Goal: Information Seeking & Learning: Learn about a topic

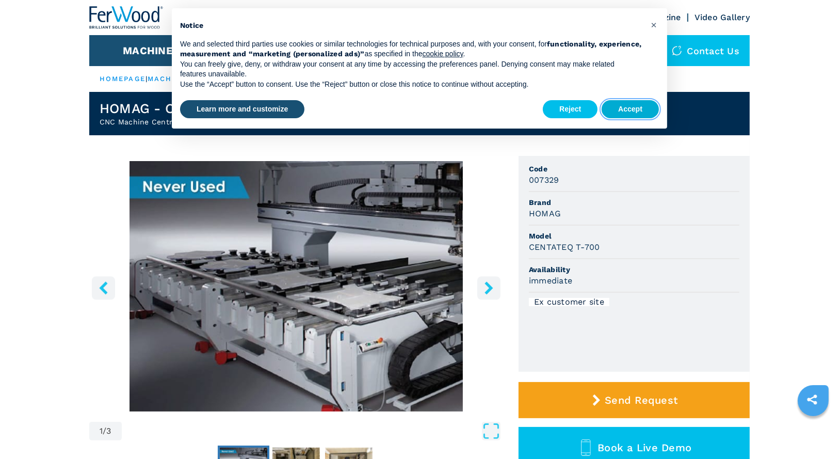
click at [633, 112] on button "Accept" at bounding box center [630, 109] width 57 height 19
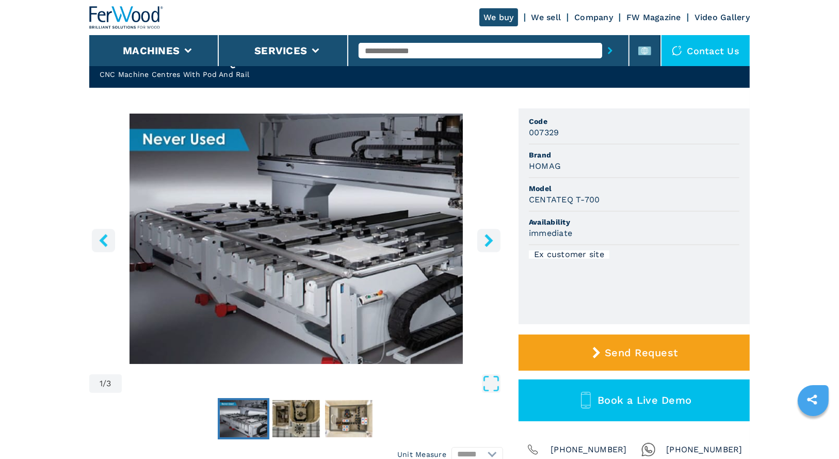
scroll to position [83, 0]
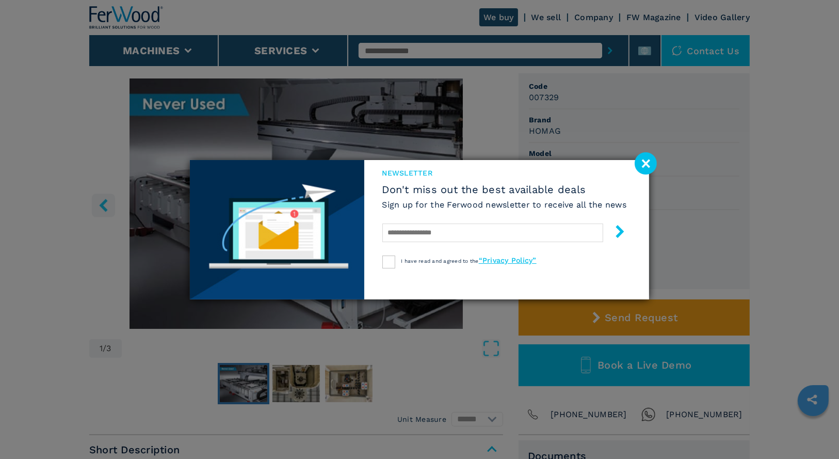
click at [645, 165] on image at bounding box center [646, 163] width 22 height 22
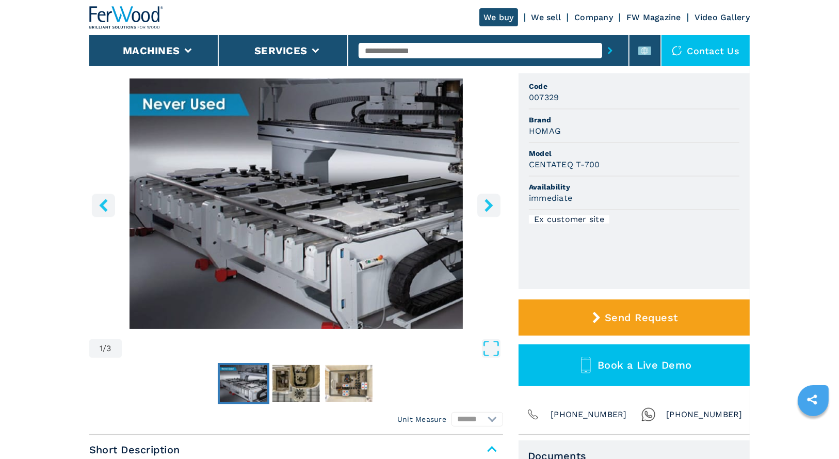
click at [493, 205] on icon "right-button" at bounding box center [488, 205] width 13 height 13
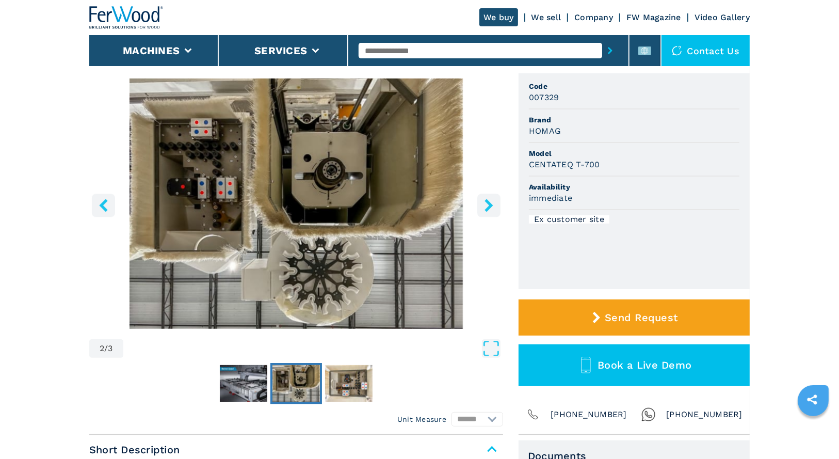
click at [493, 205] on icon "right-button" at bounding box center [488, 205] width 13 height 13
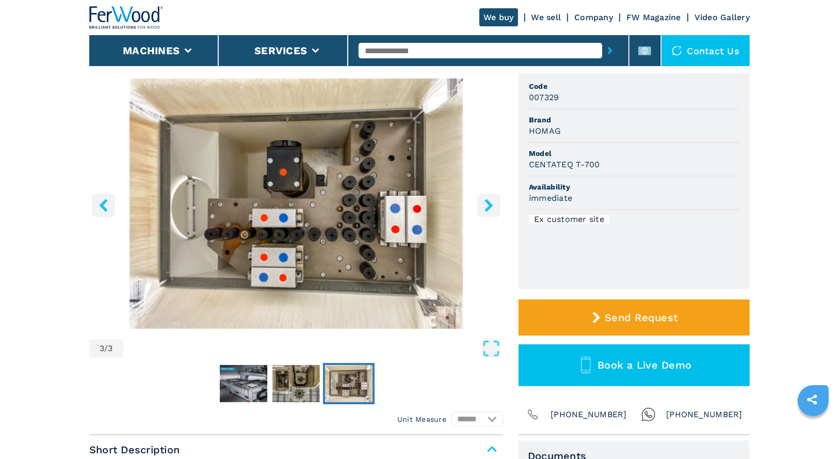
click at [493, 205] on icon "right-button" at bounding box center [488, 205] width 13 height 13
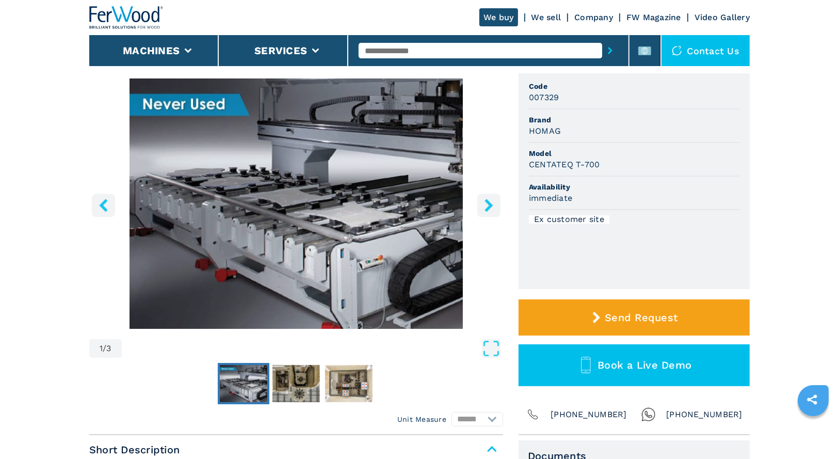
click at [493, 205] on icon "right-button" at bounding box center [488, 205] width 13 height 13
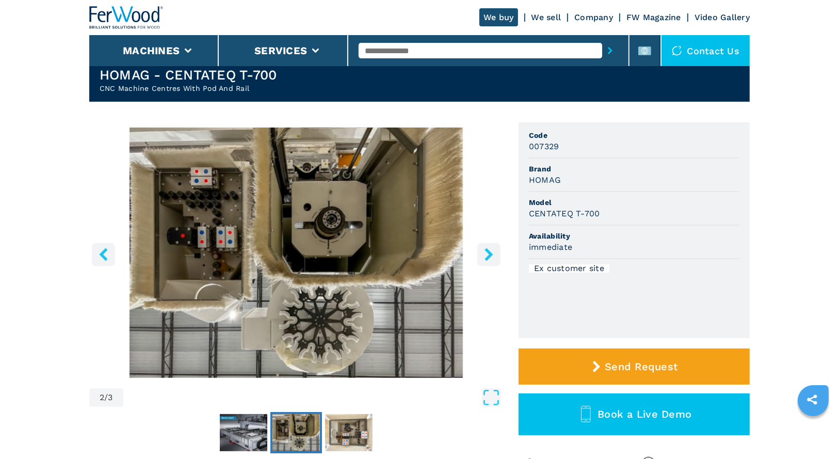
scroll to position [0, 0]
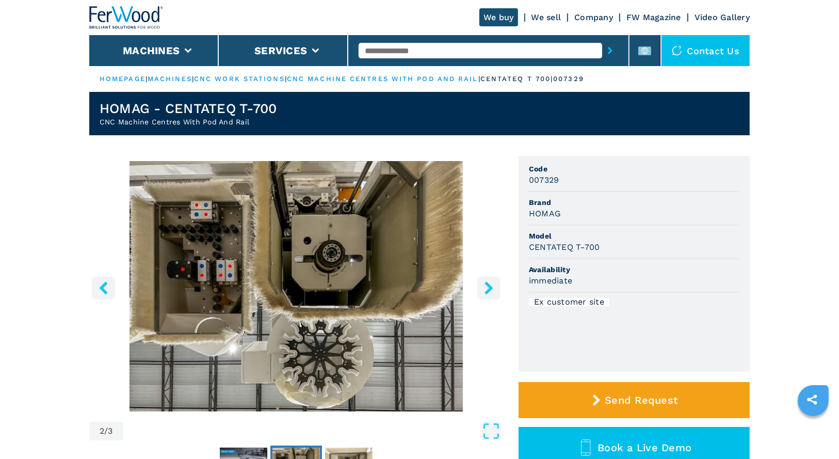
click at [104, 289] on icon "left-button" at bounding box center [103, 287] width 8 height 13
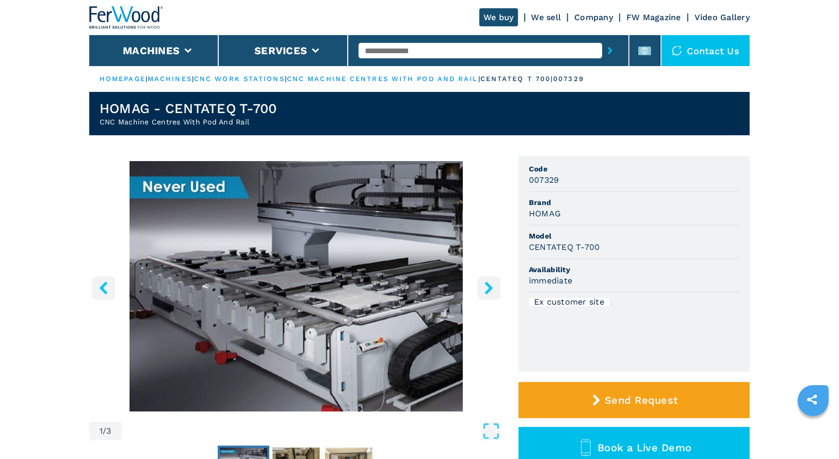
click at [104, 288] on icon "left-button" at bounding box center [103, 287] width 13 height 13
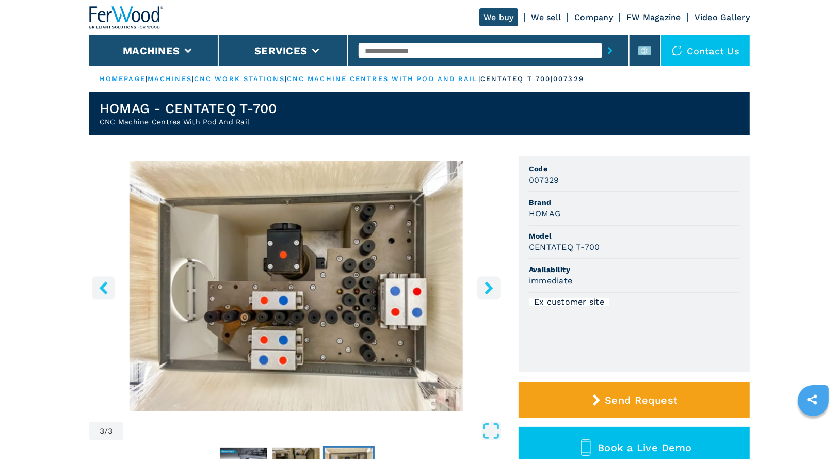
click at [104, 288] on icon "left-button" at bounding box center [103, 287] width 13 height 13
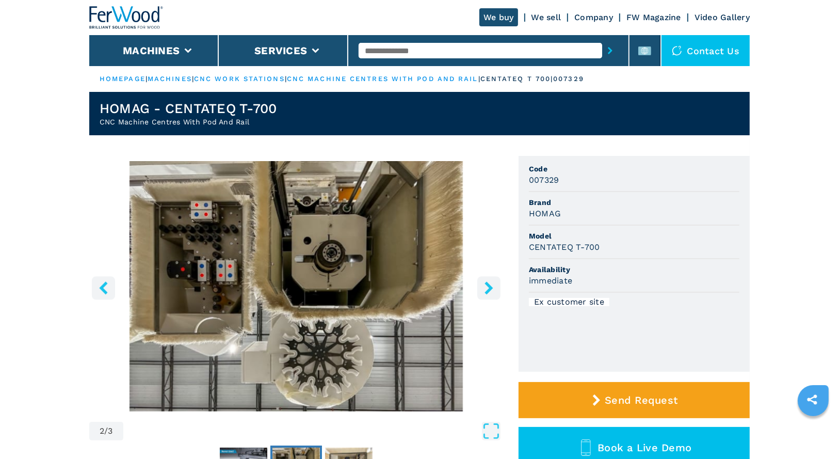
click at [104, 288] on icon "left-button" at bounding box center [103, 287] width 13 height 13
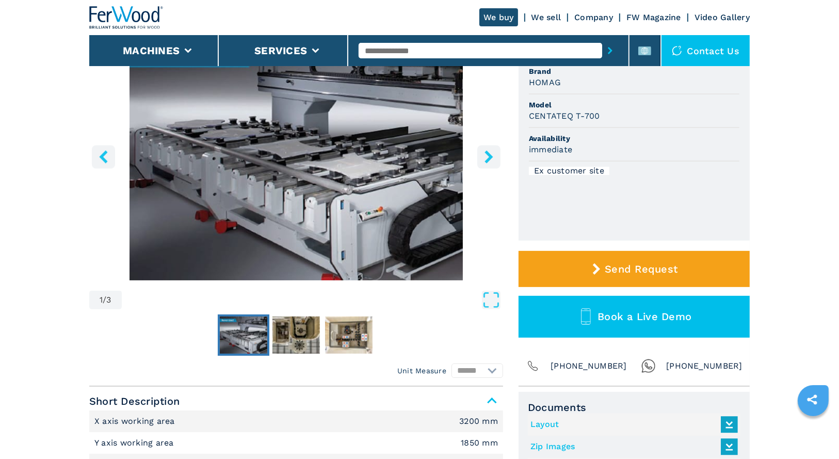
scroll to position [206, 0]
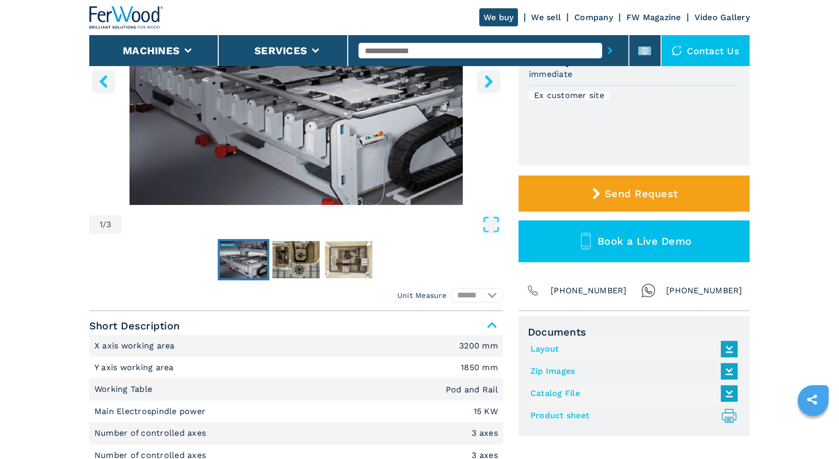
click at [722, 348] on icon at bounding box center [729, 349] width 22 height 22
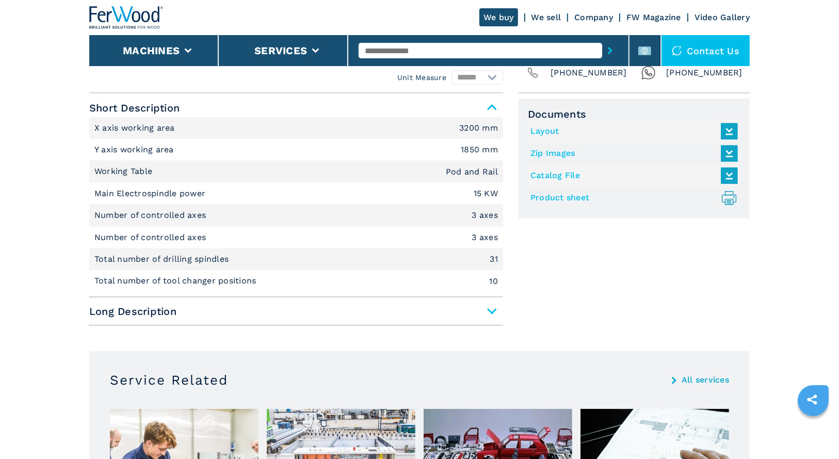
scroll to position [537, 0]
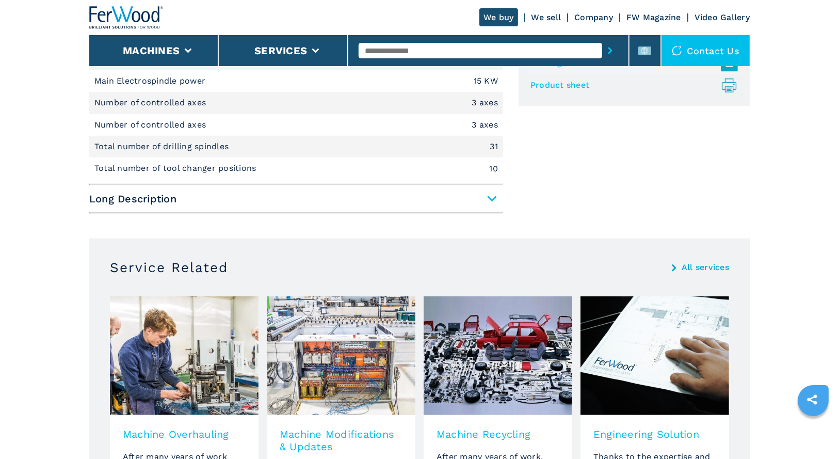
click at [489, 199] on span "Long Description" at bounding box center [296, 198] width 414 height 19
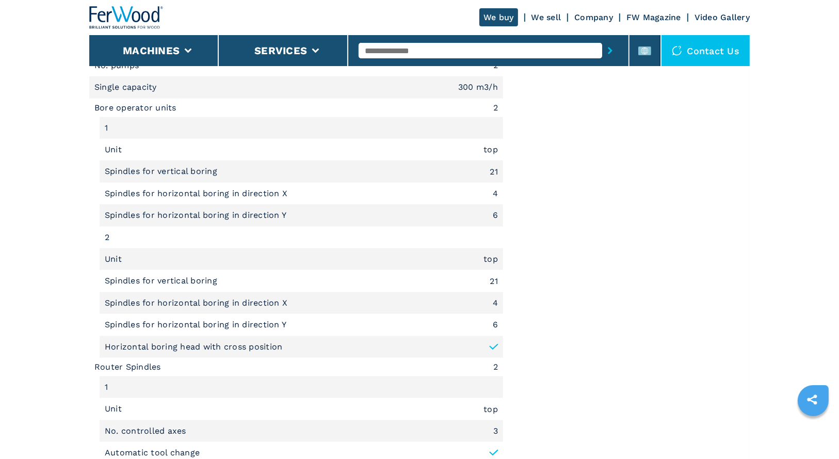
scroll to position [1156, 0]
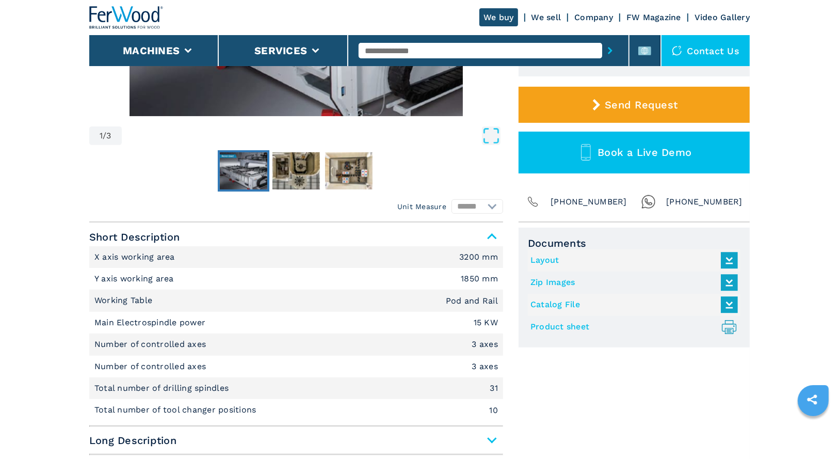
scroll to position [413, 0]
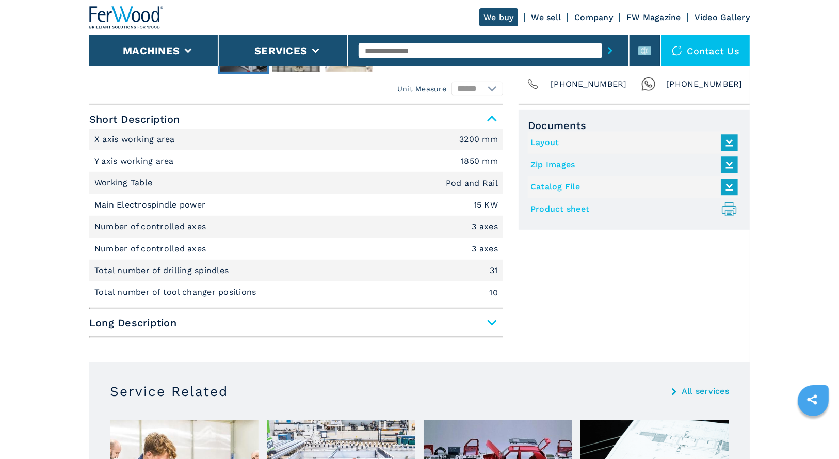
click at [546, 141] on link "Layout" at bounding box center [631, 142] width 202 height 17
